Goal: Information Seeking & Learning: Learn about a topic

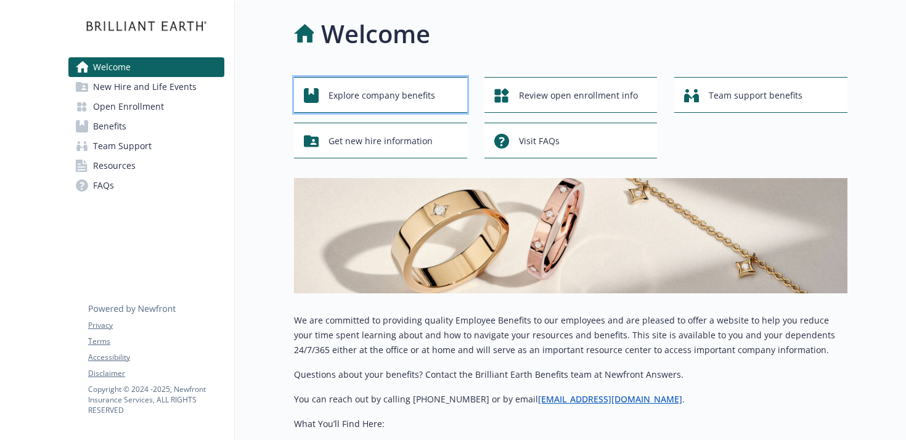
click at [407, 95] on span "Explore company benefits" at bounding box center [381, 95] width 107 height 23
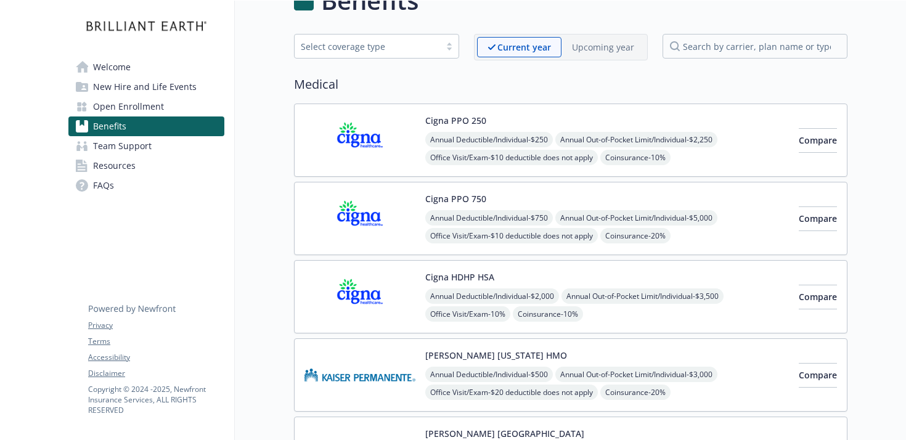
scroll to position [24, 0]
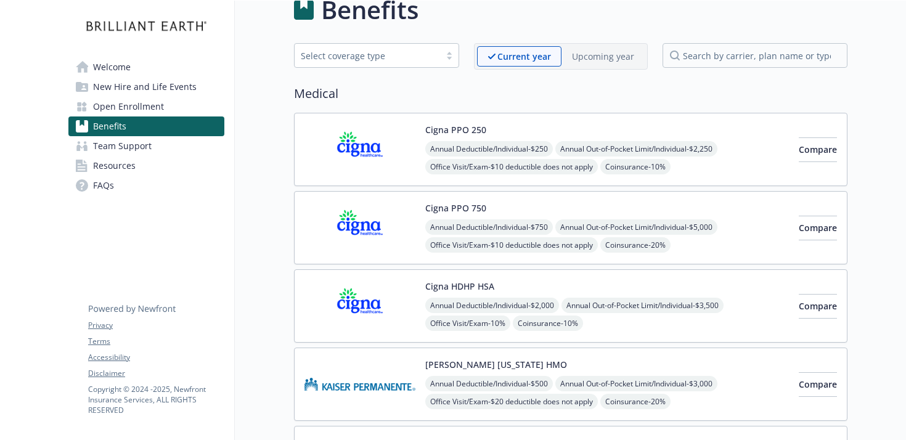
click at [456, 62] on div "Select coverage type" at bounding box center [376, 55] width 165 height 25
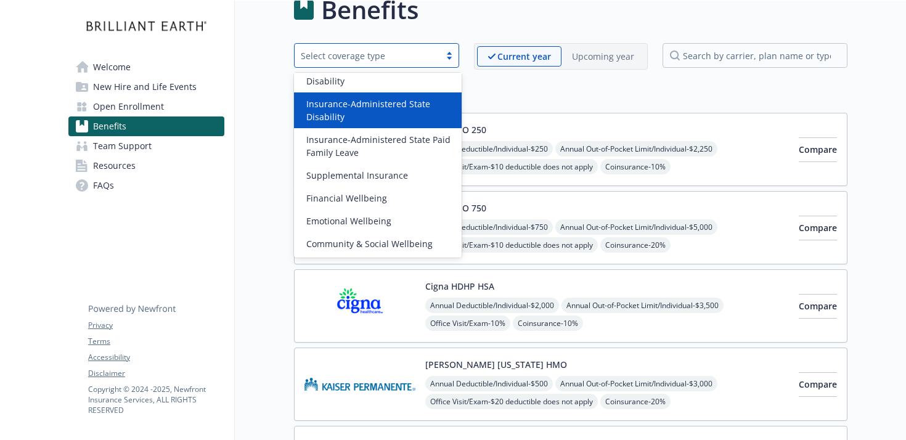
scroll to position [0, 0]
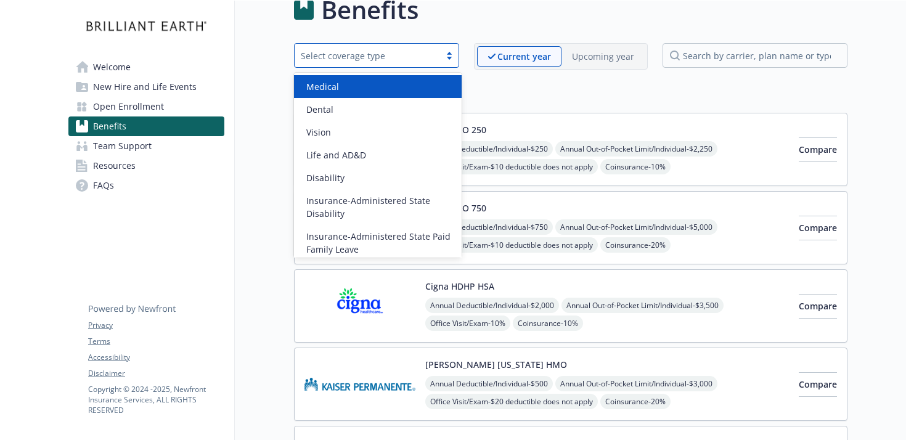
click at [338, 83] on div "Medical" at bounding box center [377, 86] width 153 height 13
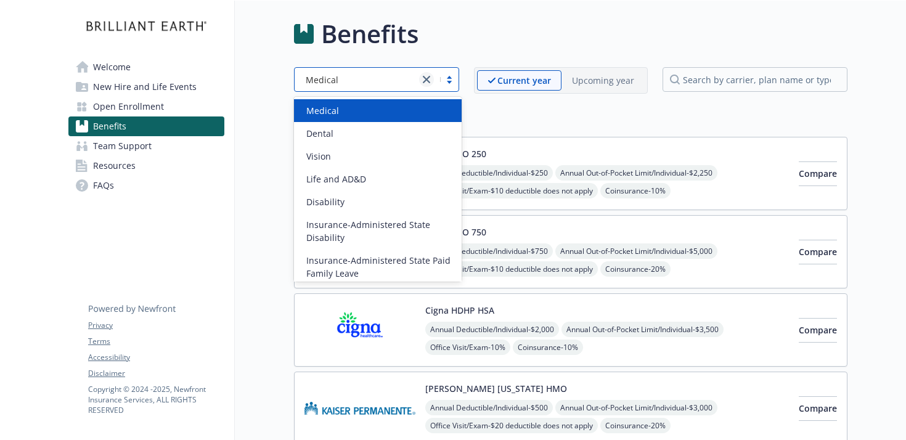
click at [425, 80] on icon "close" at bounding box center [426, 79] width 7 height 7
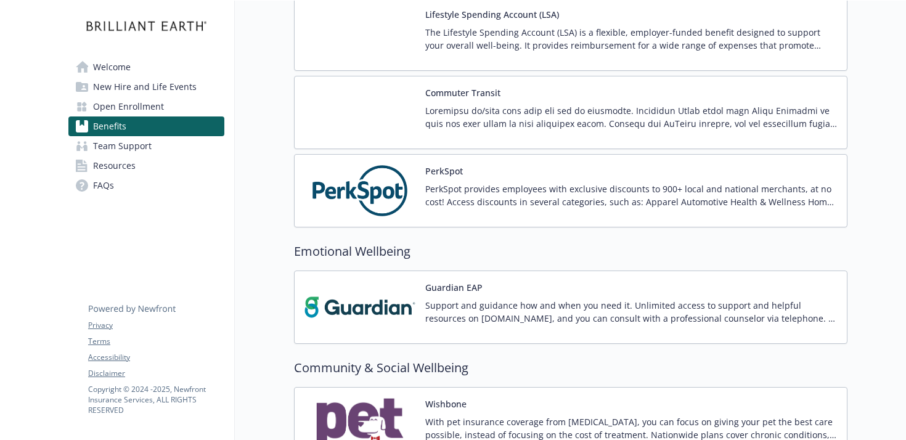
scroll to position [2354, 0]
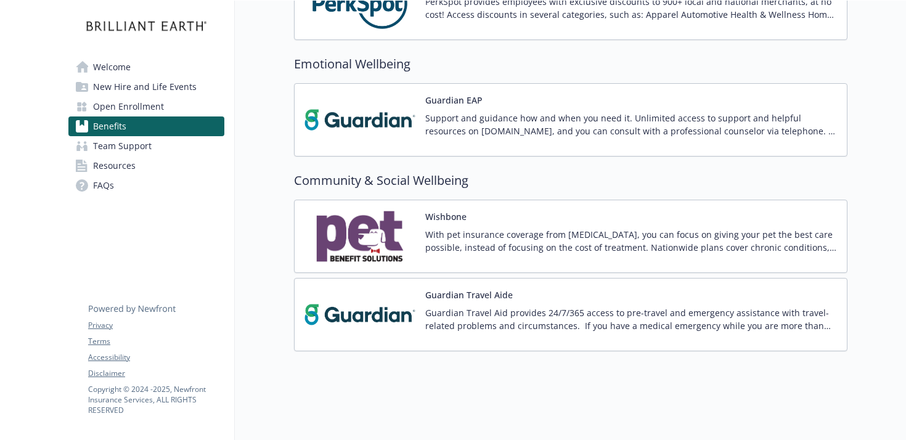
click at [676, 337] on div "Guardian Travel Aid provides 24/7/365 access to pre-travel and emergency assist…" at bounding box center [631, 323] width 412 height 35
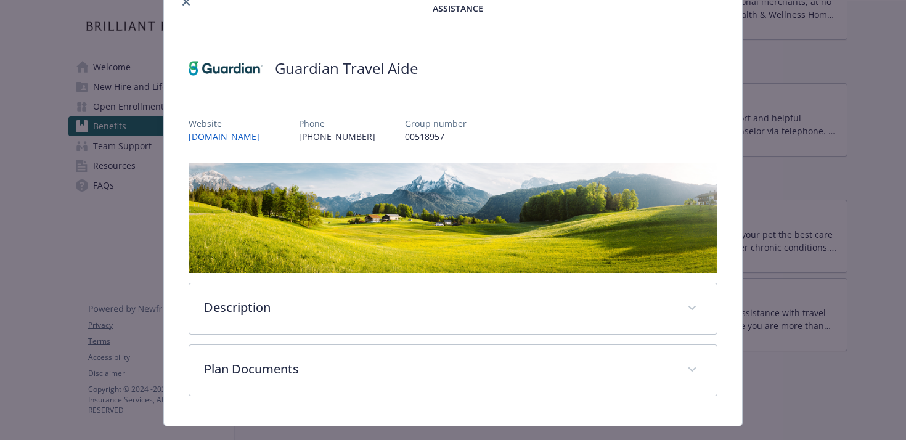
scroll to position [82, 0]
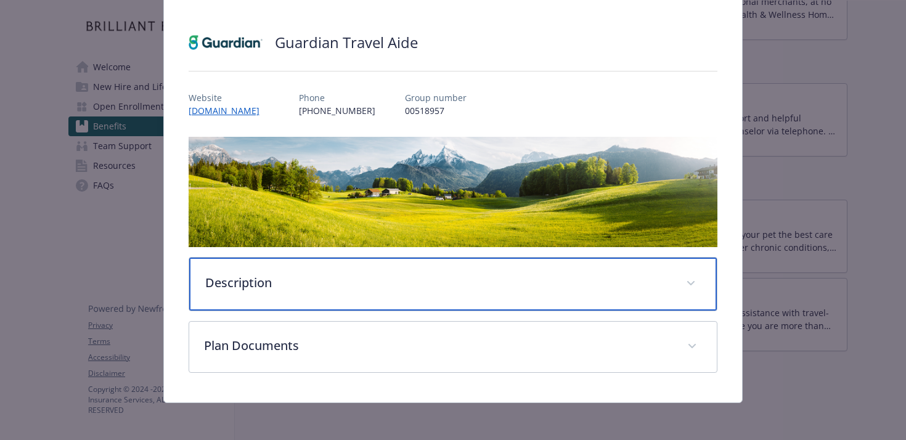
click at [211, 295] on div "Description" at bounding box center [453, 284] width 528 height 53
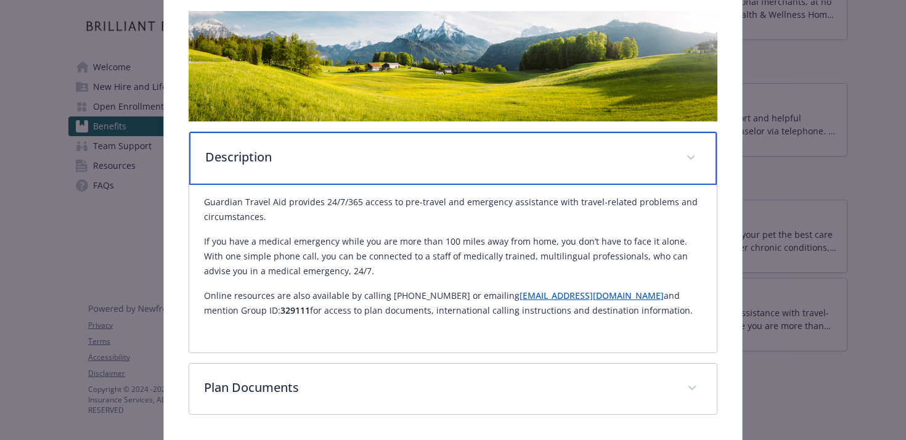
scroll to position [212, 0]
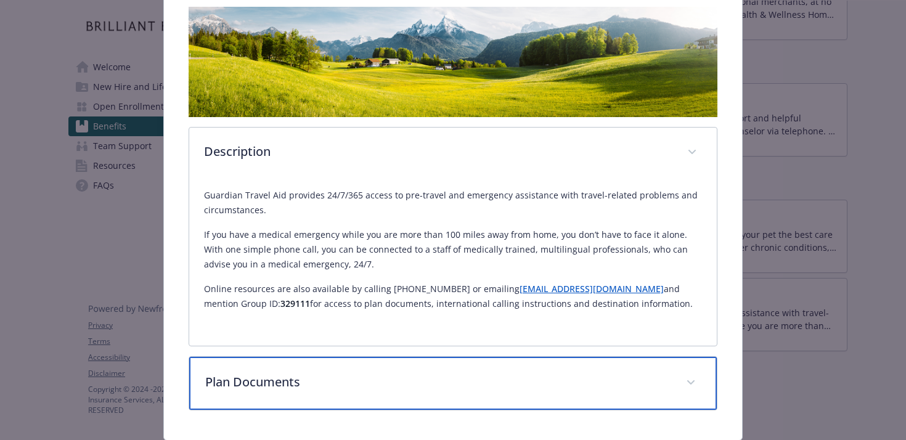
click at [383, 406] on div "Plan Documents" at bounding box center [453, 383] width 528 height 53
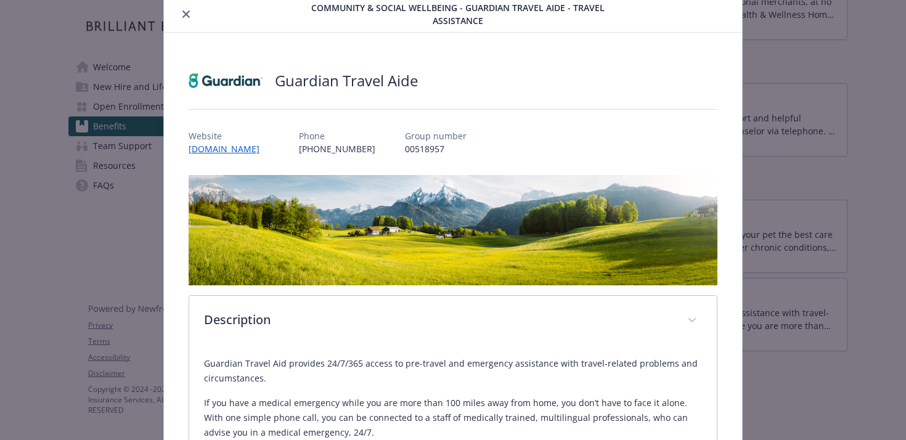
scroll to position [0, 0]
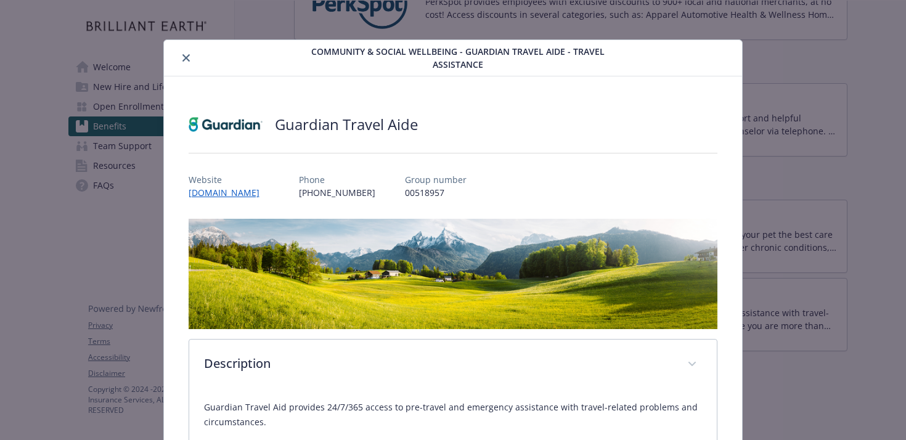
click at [184, 60] on icon "close" at bounding box center [185, 57] width 7 height 7
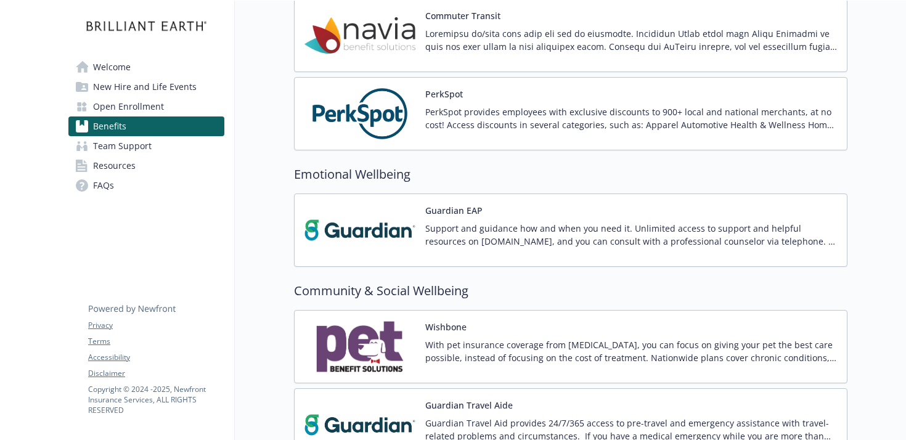
scroll to position [2243, 0]
click at [459, 249] on div "Support and guidance how and when you need it. Unlimited access to support and …" at bounding box center [631, 239] width 412 height 35
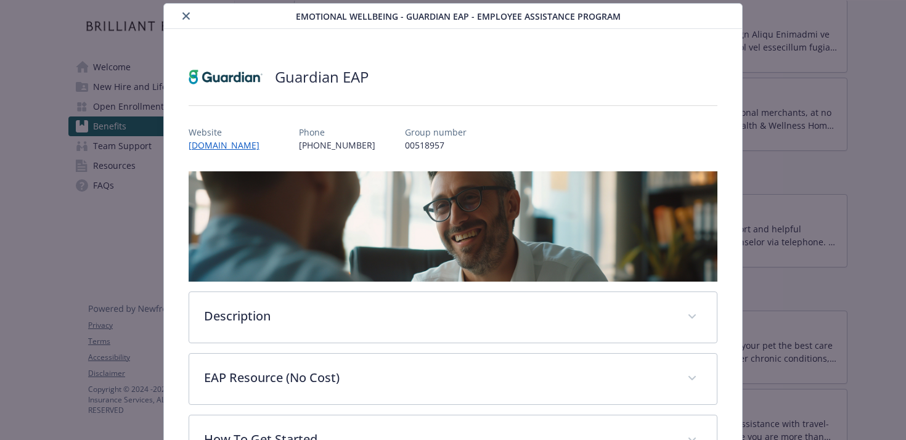
scroll to position [256, 0]
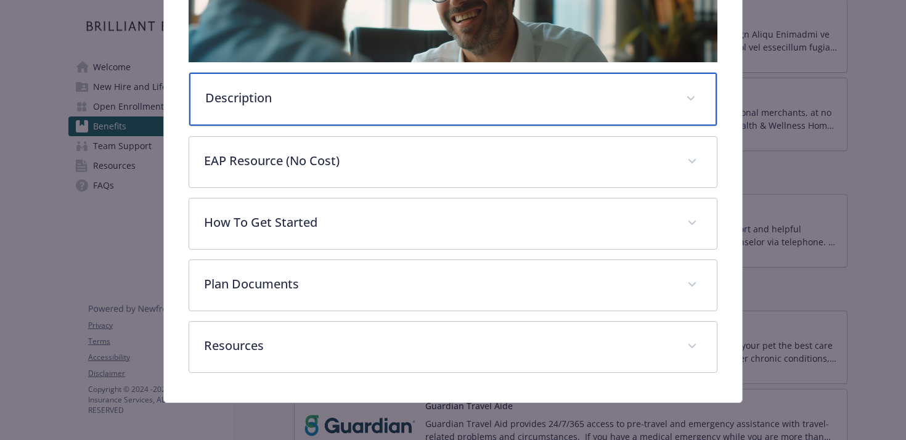
click at [263, 104] on p "Description" at bounding box center [438, 98] width 466 height 18
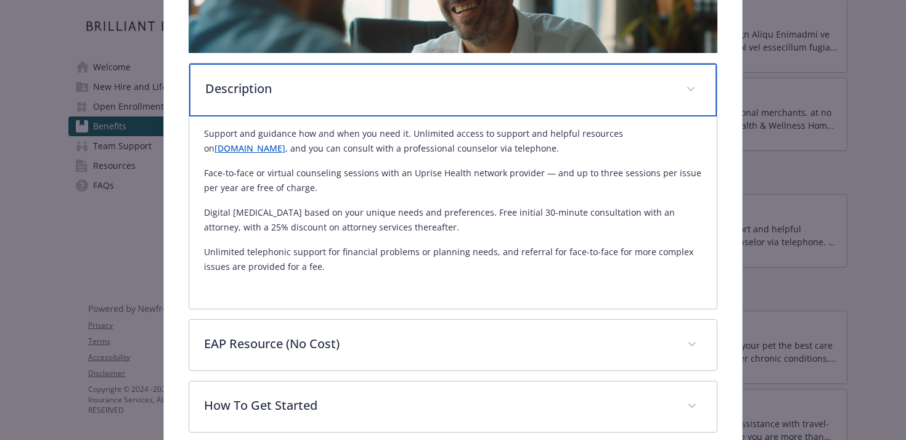
scroll to position [267, 0]
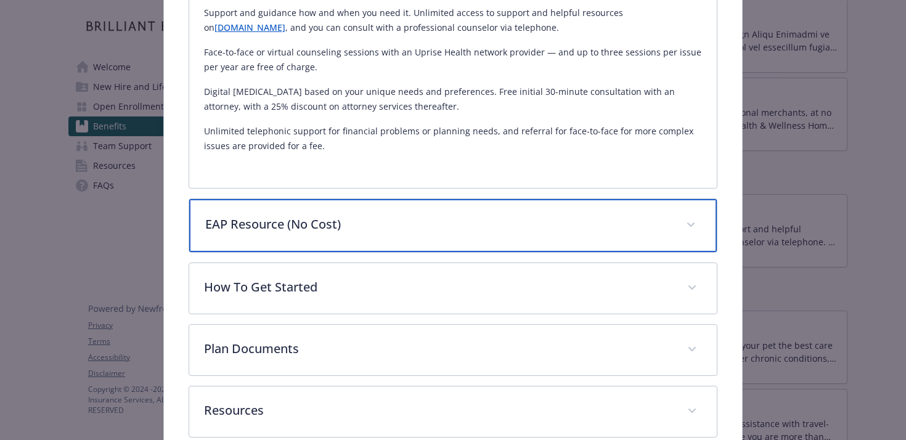
click at [307, 219] on p "EAP Resource (No Cost)" at bounding box center [438, 224] width 466 height 18
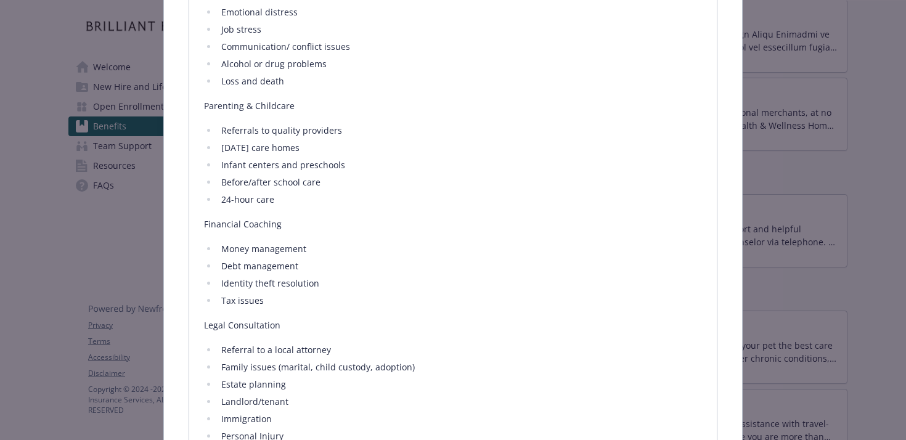
scroll to position [753, 0]
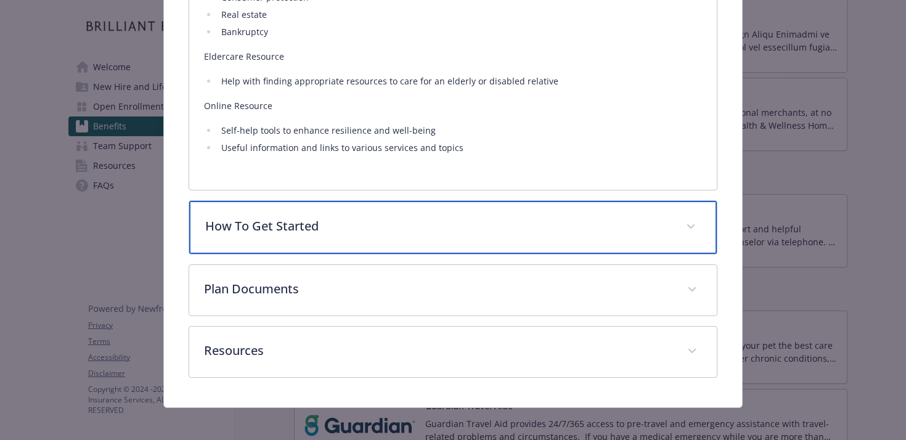
click at [290, 232] on p "How To Get Started" at bounding box center [438, 226] width 466 height 18
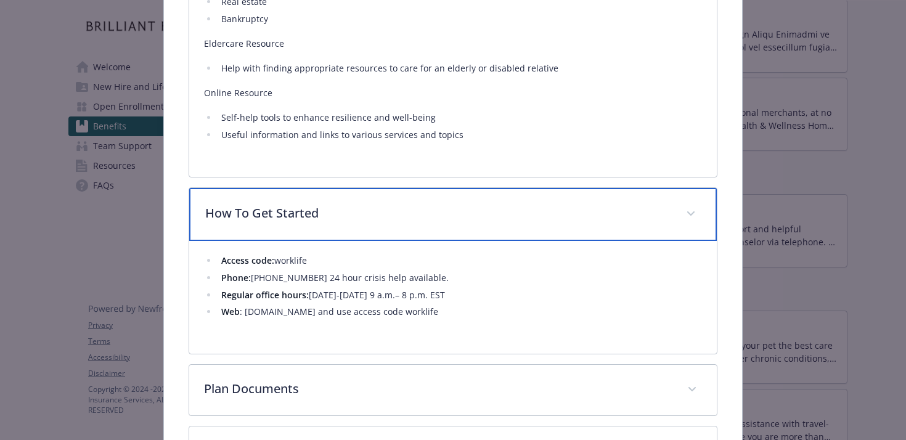
scroll to position [1311, 0]
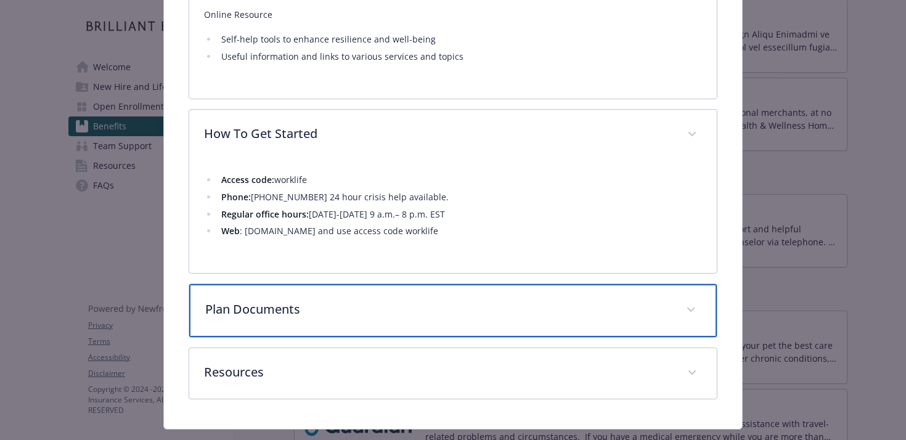
click at [258, 287] on div "Plan Documents" at bounding box center [453, 310] width 528 height 53
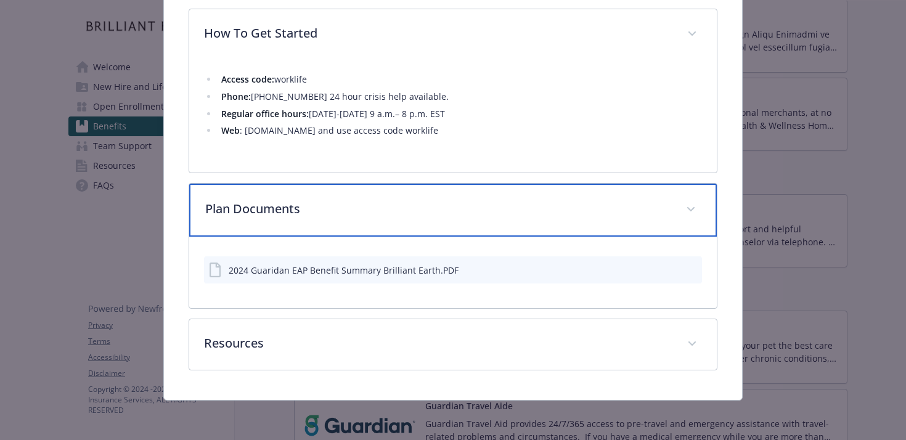
scroll to position [1411, 0]
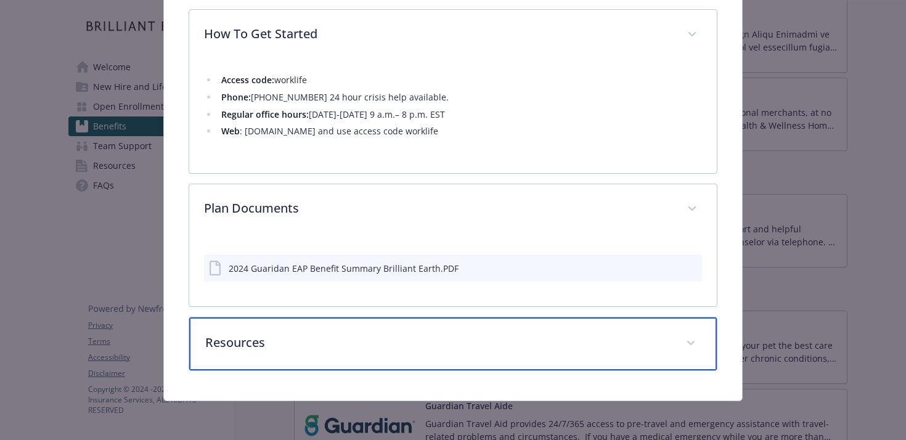
click at [270, 349] on p "Resources" at bounding box center [438, 342] width 466 height 18
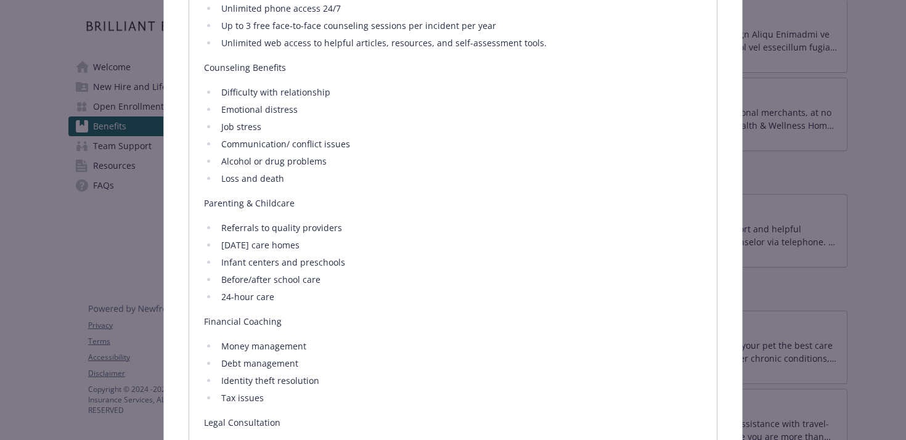
scroll to position [1483, 0]
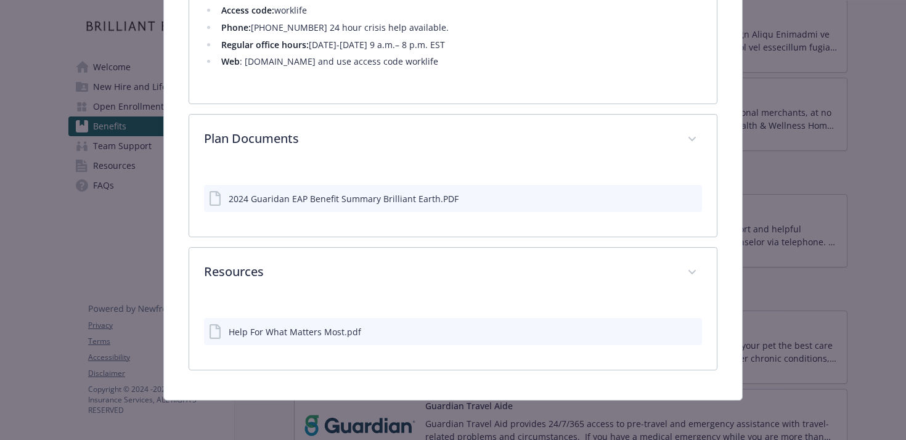
click at [693, 198] on icon "preview file" at bounding box center [690, 197] width 11 height 9
click at [354, 336] on div "Help For What Matters Most.pdf" at bounding box center [295, 331] width 132 height 13
click at [672, 327] on icon "download file" at bounding box center [670, 331] width 10 height 10
click at [669, 197] on icon "download file" at bounding box center [670, 198] width 10 height 10
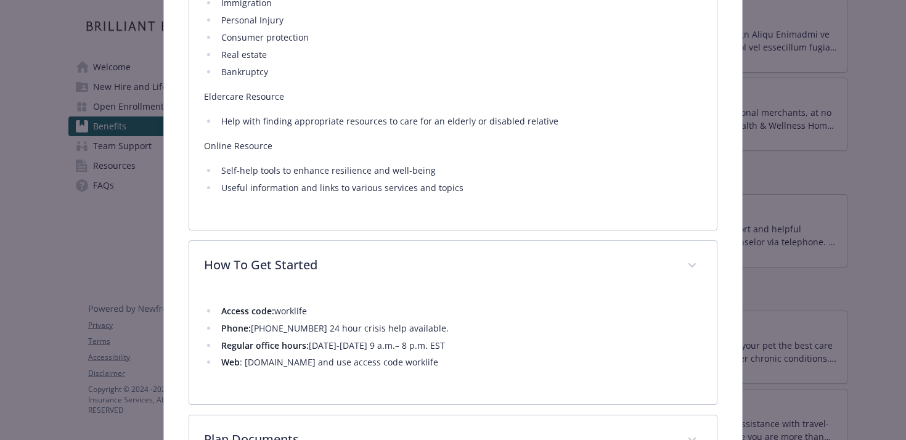
scroll to position [1176, 0]
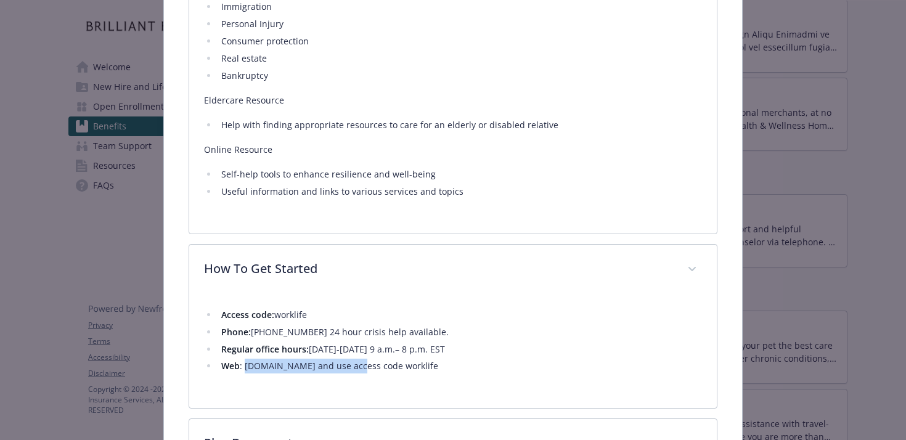
drag, startPoint x: 245, startPoint y: 367, endPoint x: 348, endPoint y: 372, distance: 103.0
click at [348, 372] on li "Web : [DOMAIN_NAME] and use access code worklife" at bounding box center [460, 366] width 485 height 15
click at [348, 359] on li "Web : [DOMAIN_NAME] and use access code worklife" at bounding box center [460, 366] width 485 height 15
click at [366, 332] on li "Phone: [PHONE_NUMBER] 24 hour crisis help available." at bounding box center [460, 332] width 485 height 15
click at [271, 397] on div "Access code: worklife Phone: [PHONE_NUMBER] 24 hour crisis help available. Regu…" at bounding box center [453, 351] width 528 height 113
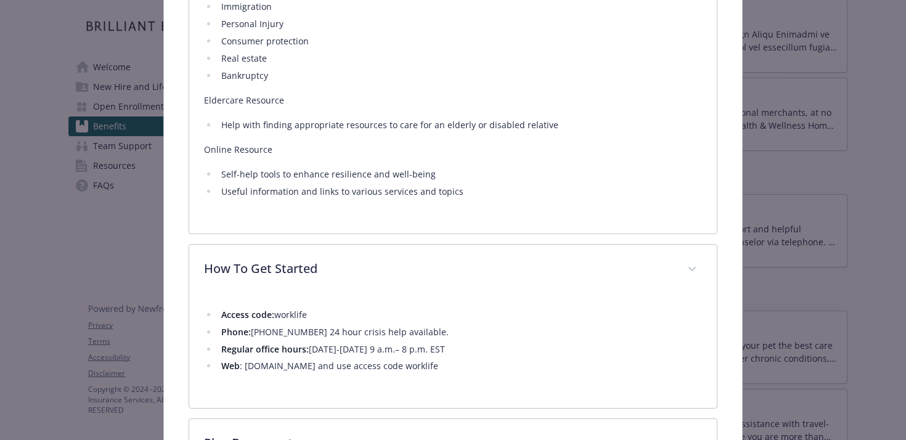
click at [256, 385] on div "Access code: worklife Phone: [PHONE_NUMBER] 24 hour crisis help available. Regu…" at bounding box center [453, 344] width 499 height 99
drag, startPoint x: 243, startPoint y: 365, endPoint x: 348, endPoint y: 365, distance: 104.8
click at [348, 365] on li "Web : [DOMAIN_NAME] and use access code worklife" at bounding box center [460, 366] width 485 height 15
copy li "[DOMAIN_NAME]"
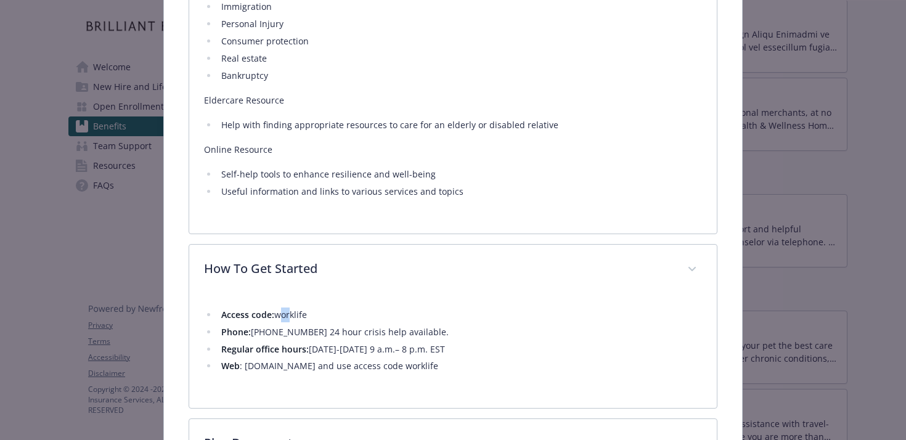
drag, startPoint x: 278, startPoint y: 316, endPoint x: 285, endPoint y: 316, distance: 6.8
click at [285, 316] on li "Access code: worklife" at bounding box center [460, 314] width 485 height 15
click at [278, 314] on li "Access code: worklife" at bounding box center [460, 314] width 485 height 15
drag, startPoint x: 277, startPoint y: 313, endPoint x: 322, endPoint y: 313, distance: 45.6
click at [322, 313] on li "Access code: worklife" at bounding box center [460, 314] width 485 height 15
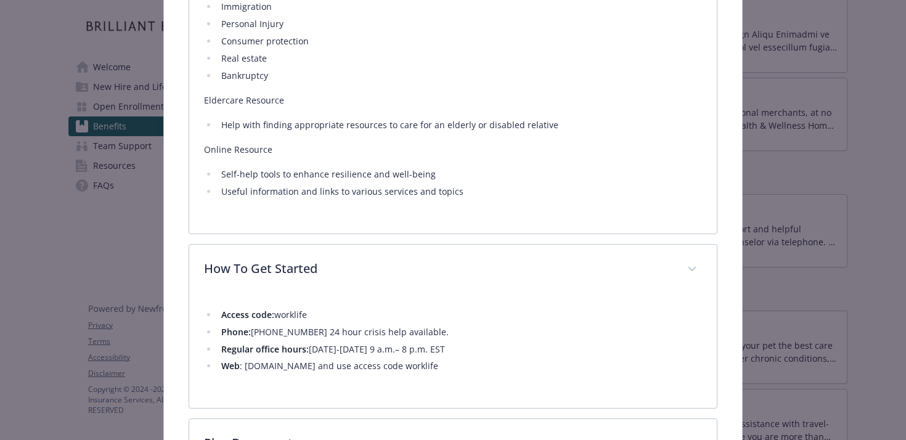
copy li "worklife"
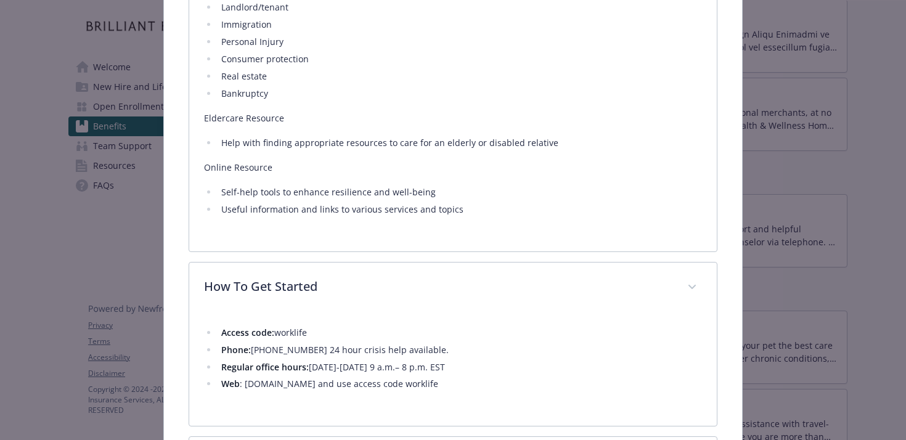
scroll to position [1152, 0]
